Goal: Task Accomplishment & Management: Use online tool/utility

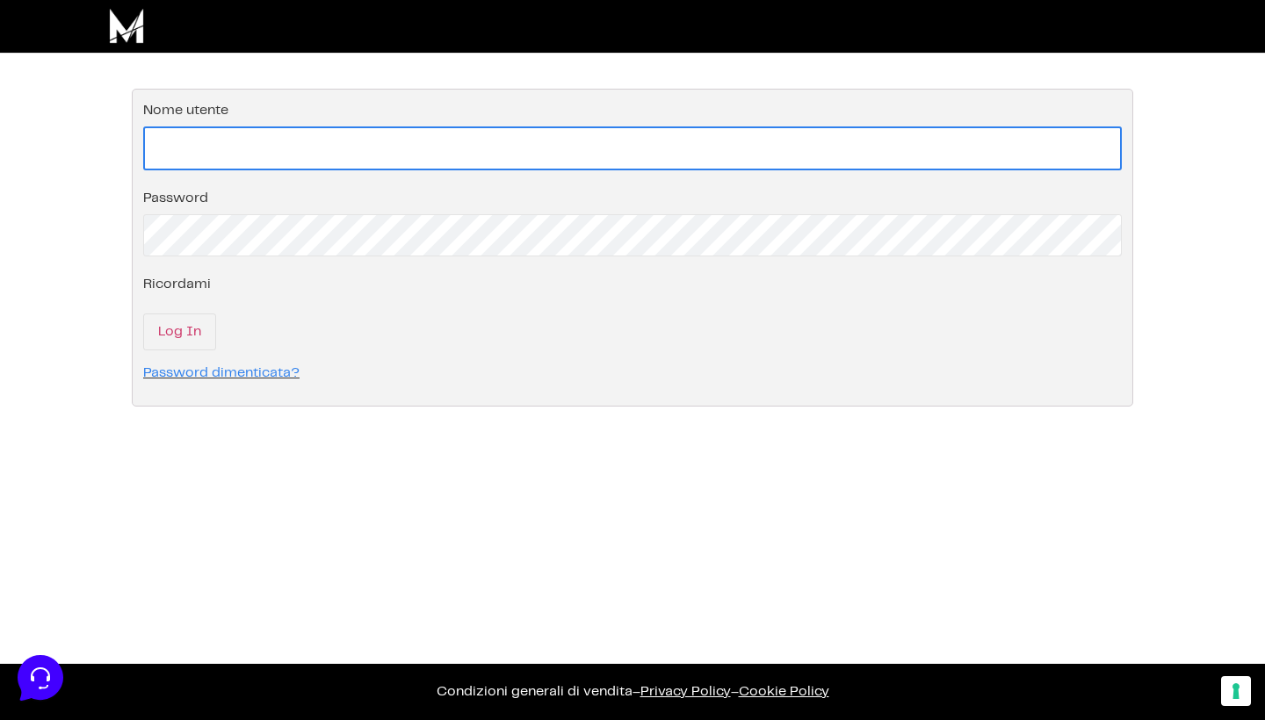
type input "[EMAIL_ADDRESS][DOMAIN_NAME]"
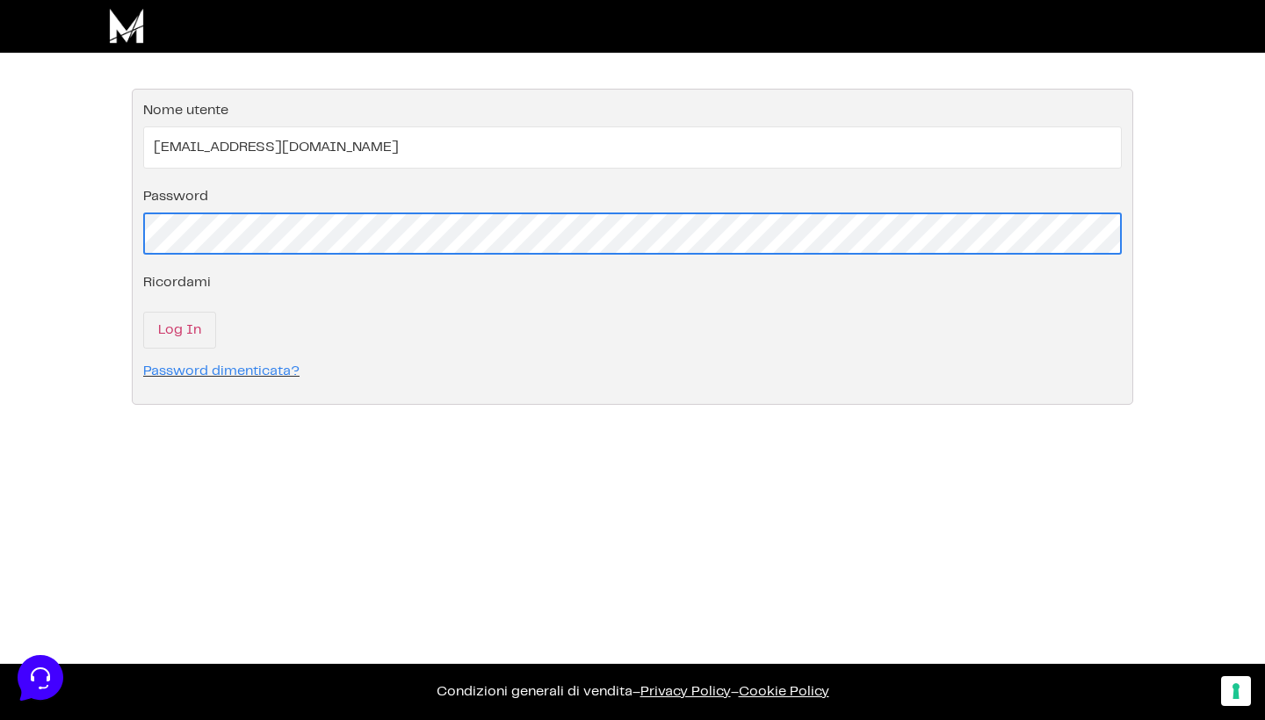
click at [178, 331] on input "Log In" at bounding box center [179, 330] width 73 height 37
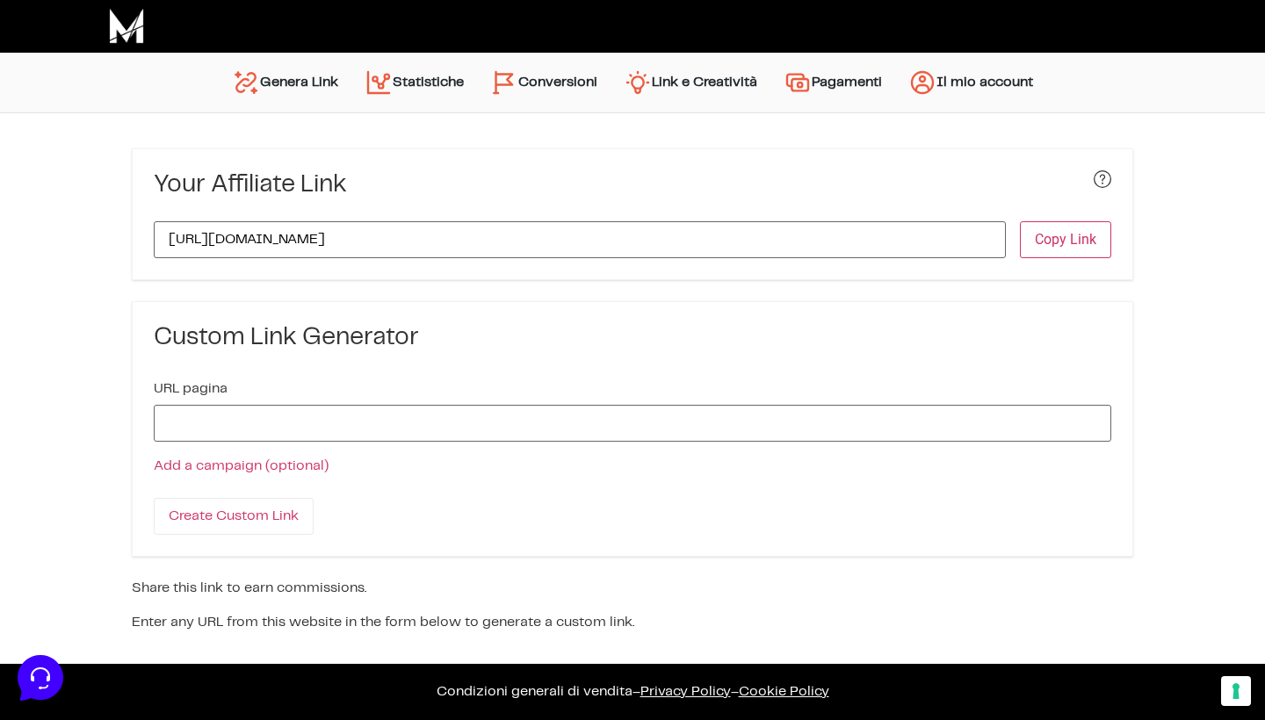
click at [398, 93] on link "Statistiche" at bounding box center [414, 82] width 126 height 42
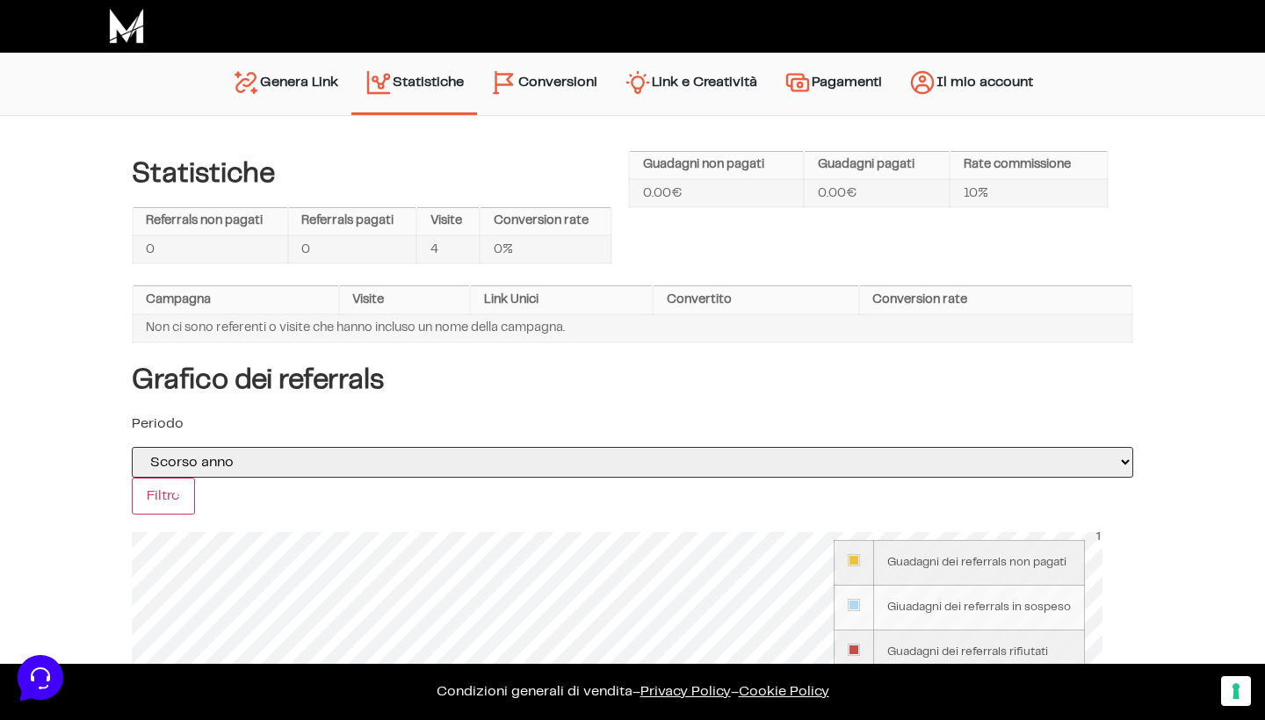
select select "this_year"
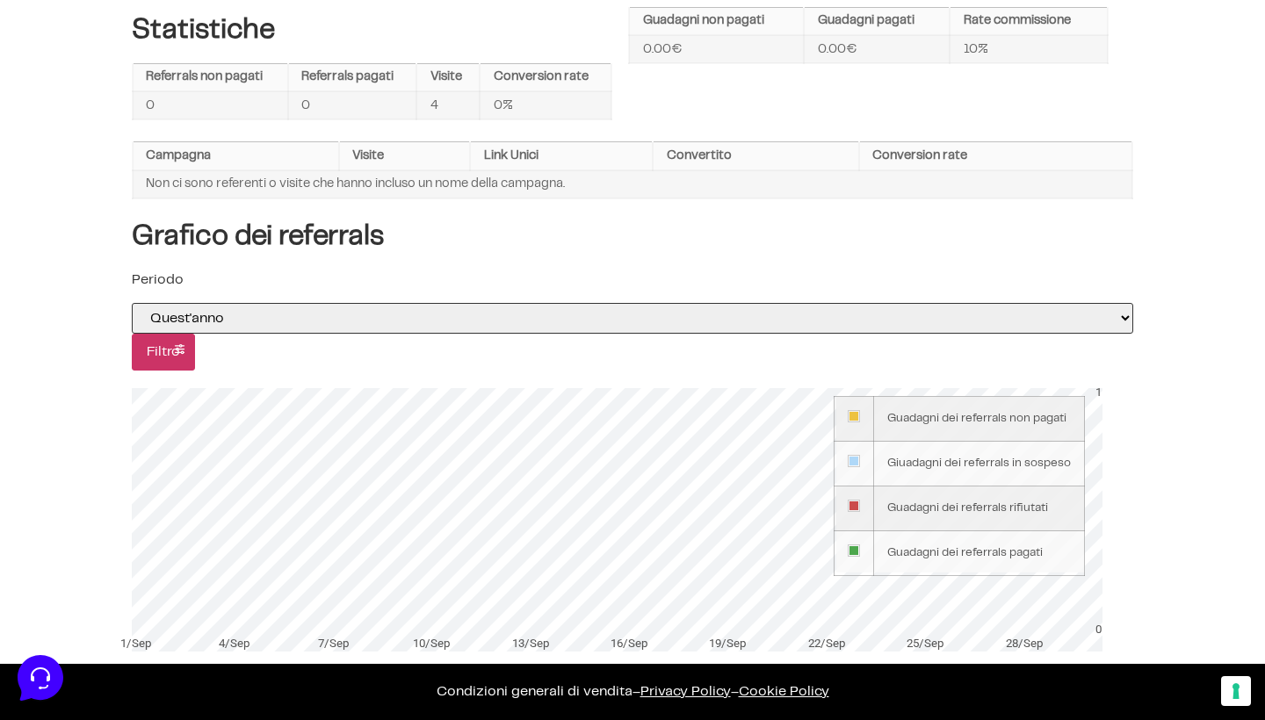
scroll to position [143, 0]
click at [190, 345] on input "Filtro" at bounding box center [163, 353] width 63 height 37
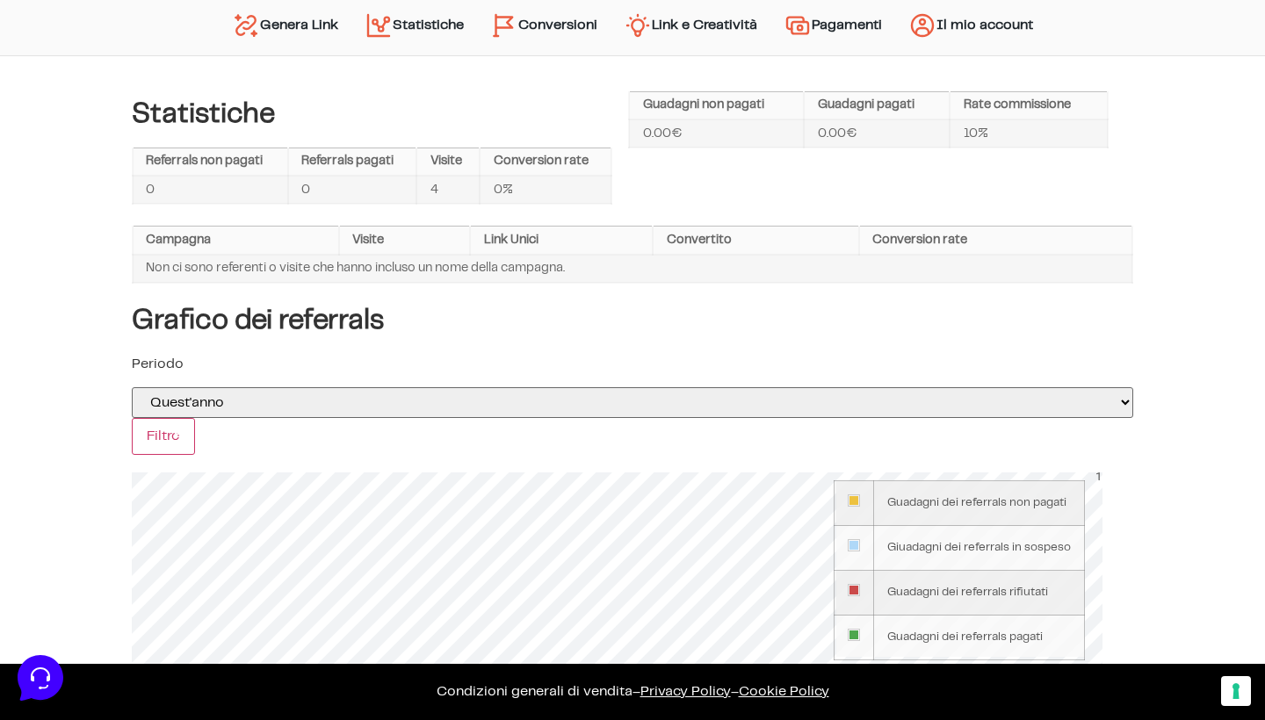
click at [675, 40] on link "Link e Creatività" at bounding box center [690, 25] width 160 height 42
